Goal: Task Accomplishment & Management: Manage account settings

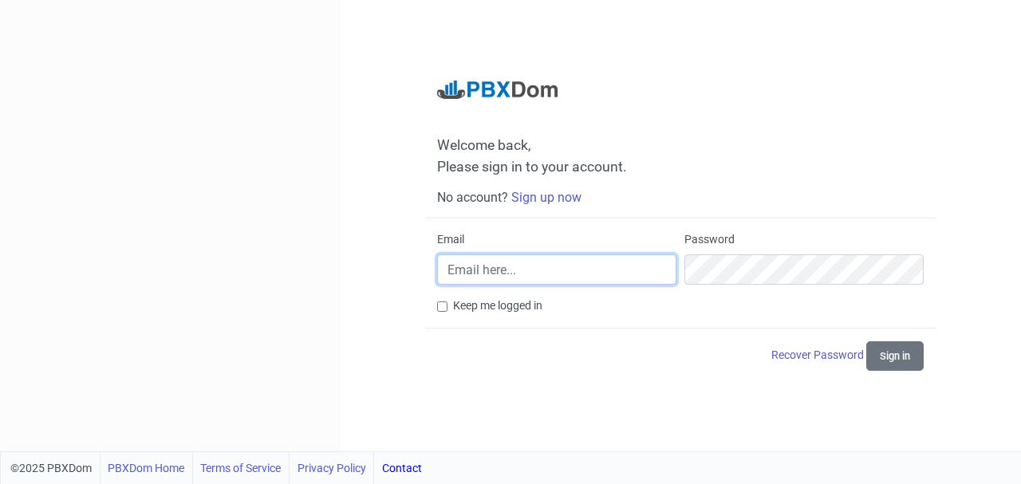
type input "[EMAIL_ADDRESS][DOMAIN_NAME]"
click at [0, 483] on nordpass-portal at bounding box center [0, 484] width 0 height 0
